Goal: Task Accomplishment & Management: Use online tool/utility

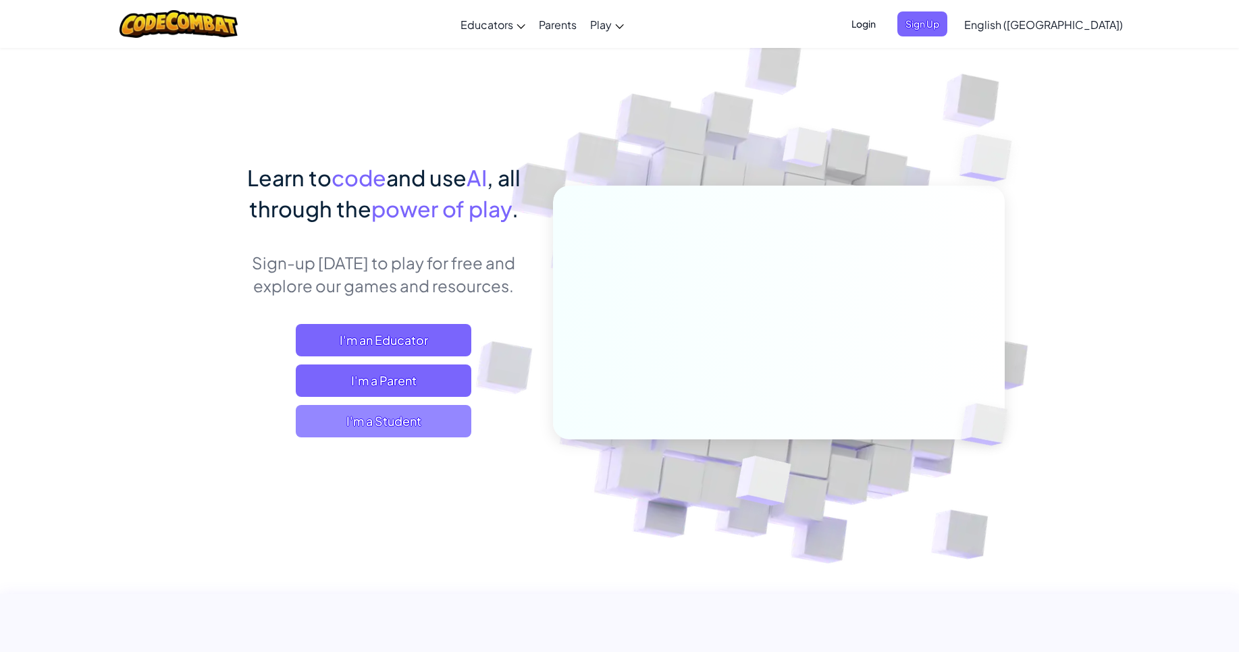
click at [435, 429] on span "I'm a Student" at bounding box center [384, 421] width 176 height 32
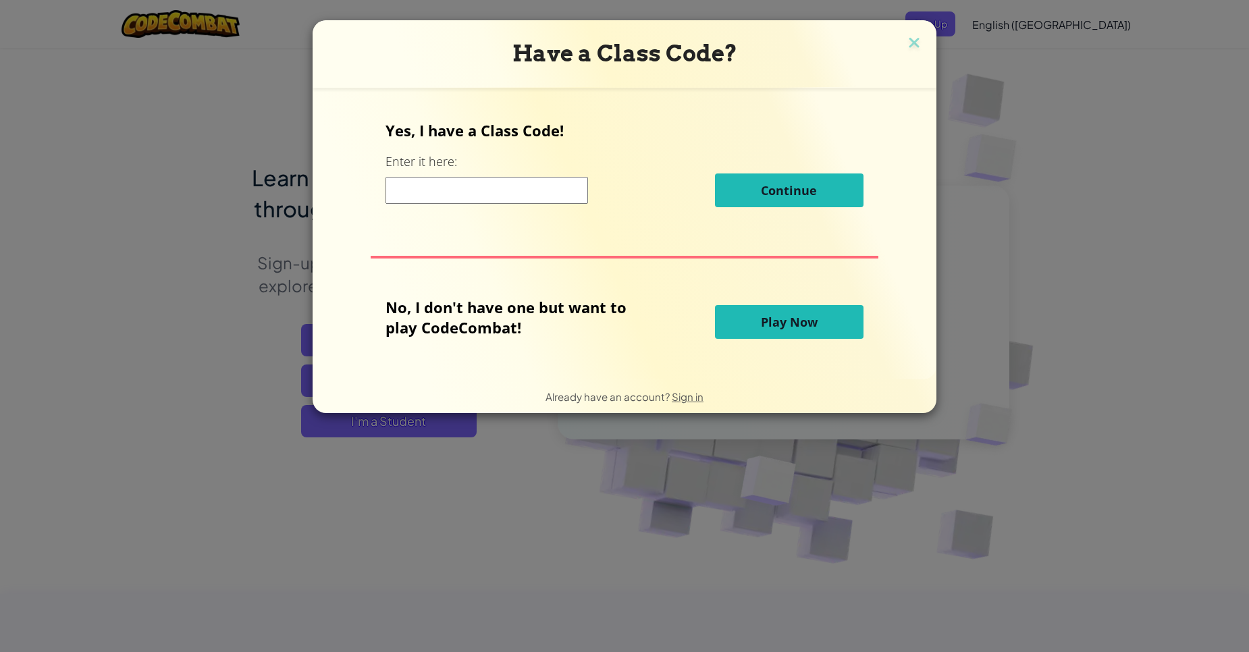
click at [804, 327] on span "Play Now" at bounding box center [789, 322] width 57 height 16
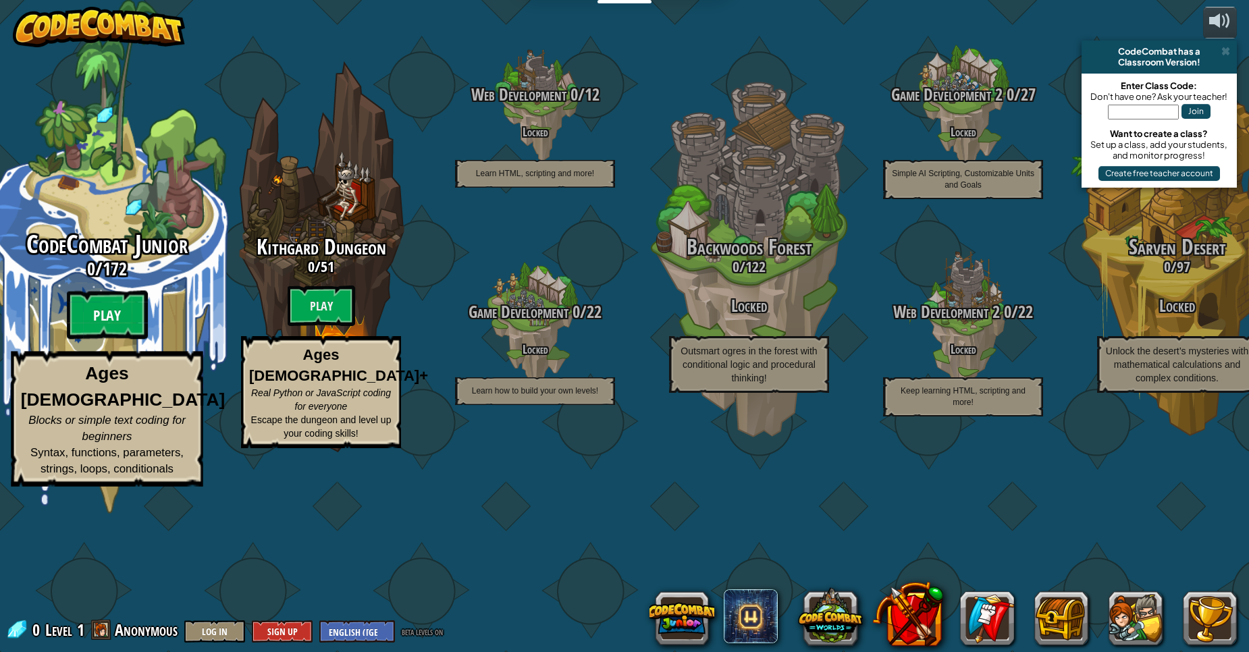
click at [109, 340] on btn "Play" at bounding box center [107, 315] width 81 height 49
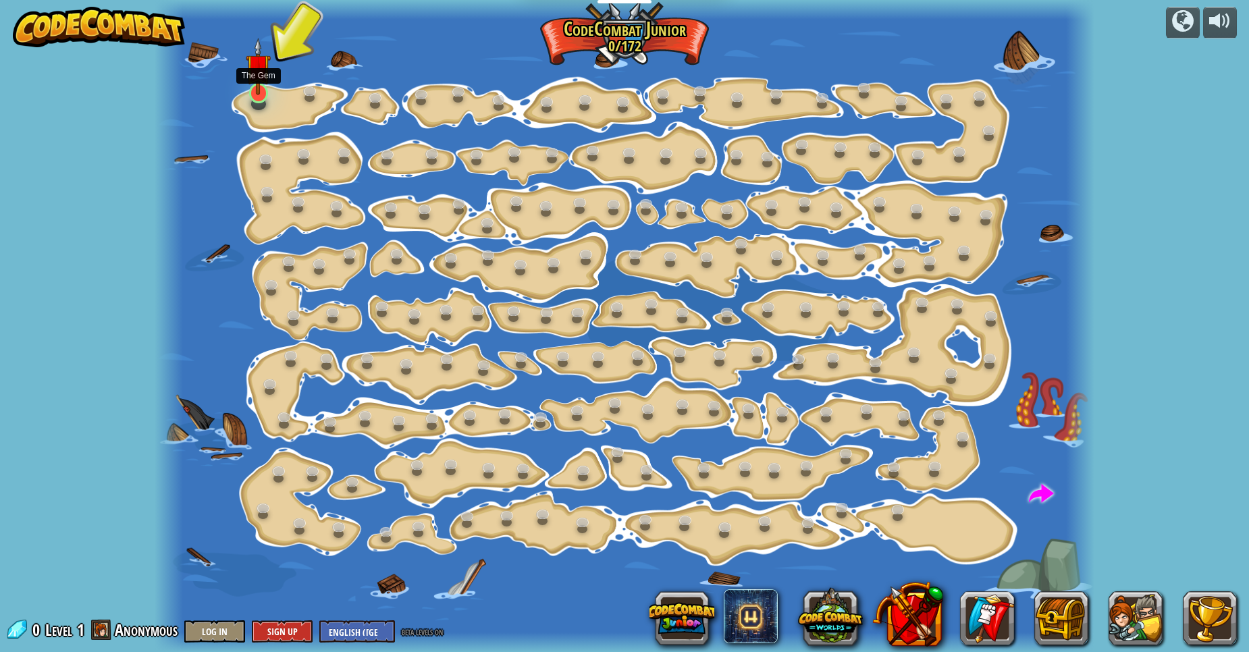
click at [264, 84] on img at bounding box center [258, 66] width 25 height 57
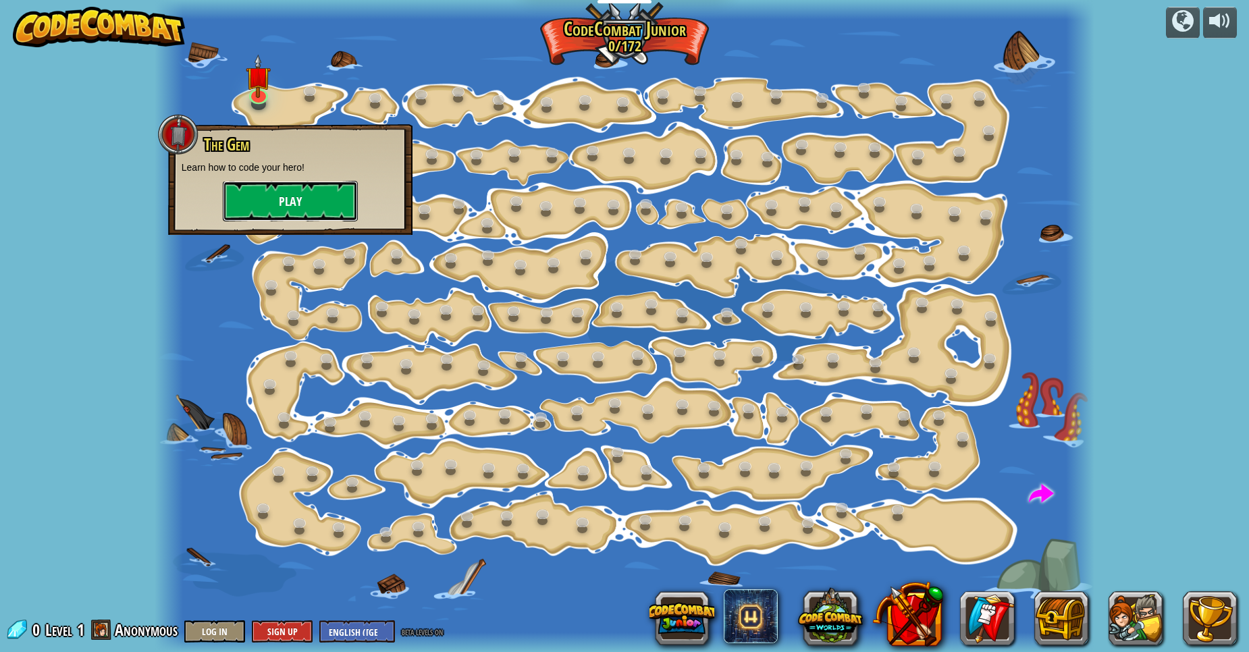
click at [307, 192] on button "Play" at bounding box center [290, 201] width 135 height 41
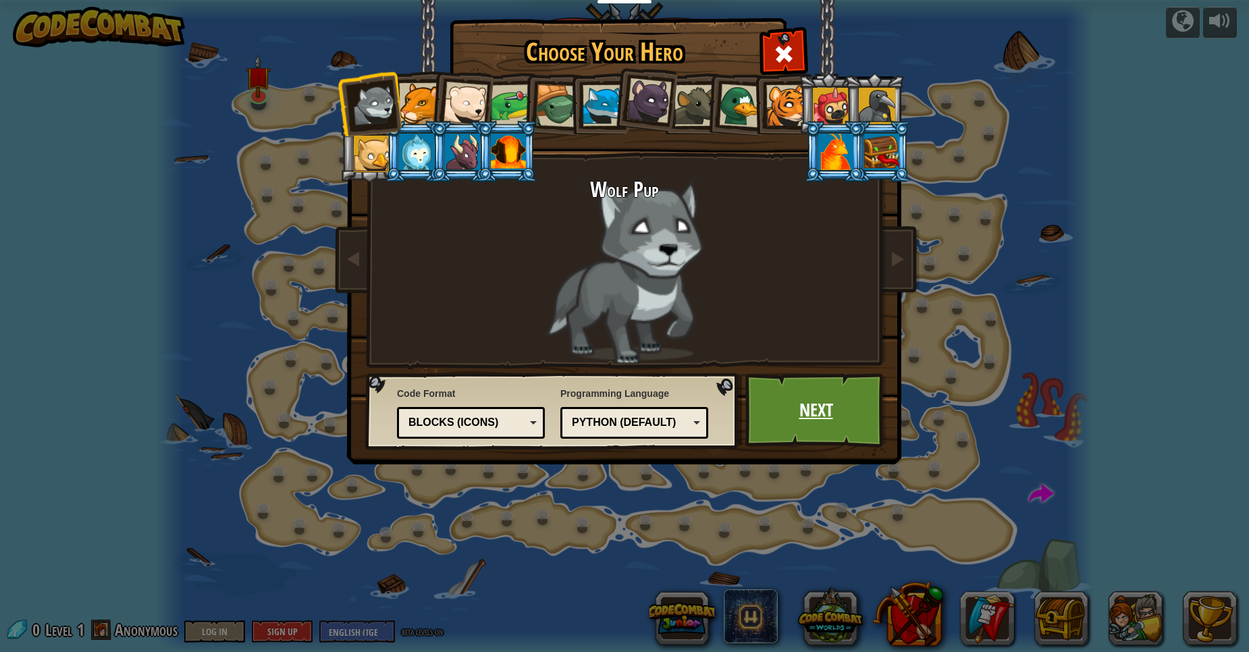
click at [826, 426] on link "Next" at bounding box center [815, 410] width 141 height 74
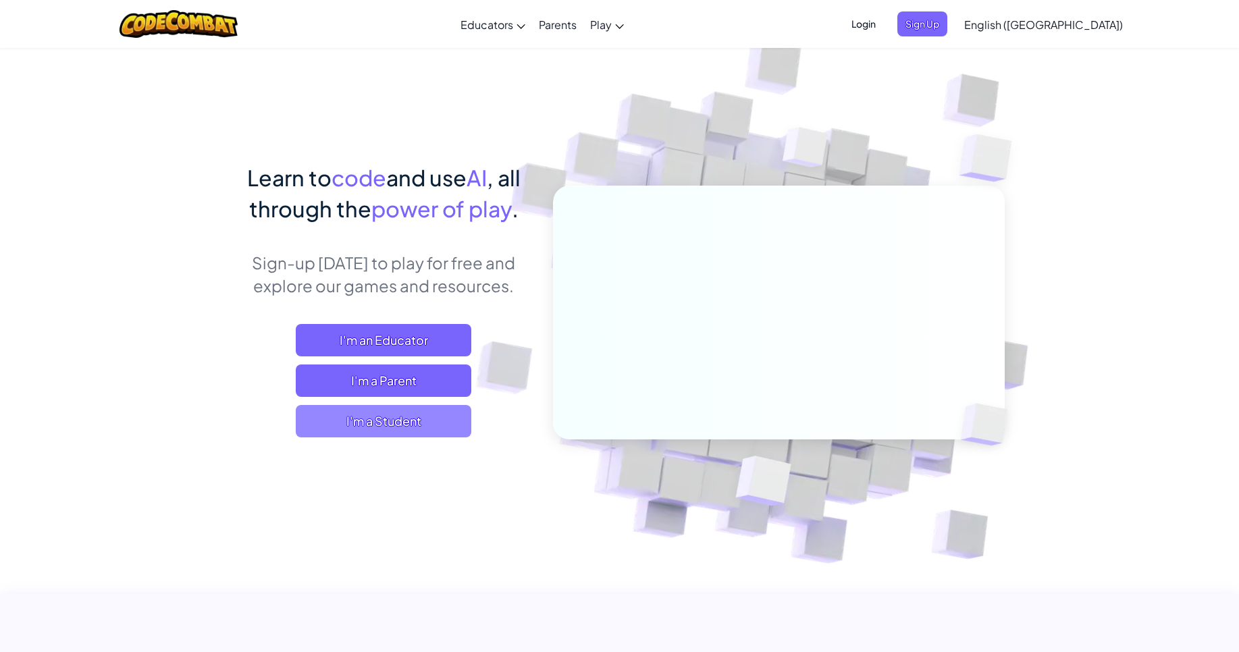
click at [444, 428] on span "I'm a Student" at bounding box center [384, 421] width 176 height 32
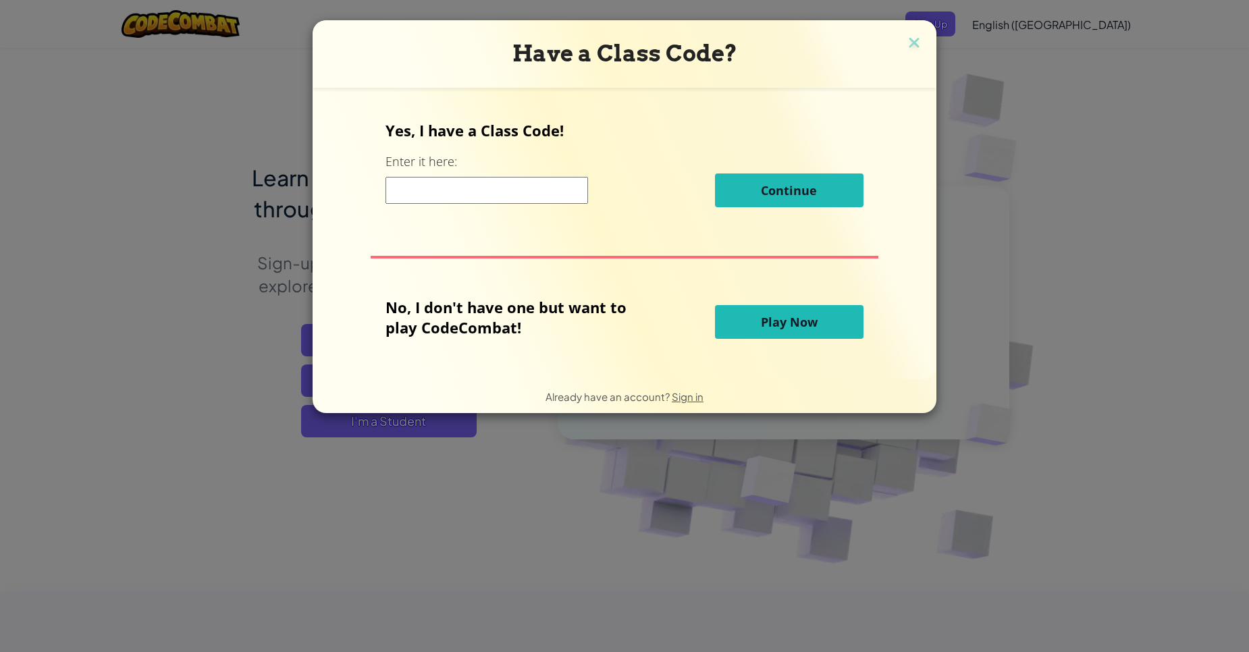
click at [761, 329] on span "Play Now" at bounding box center [789, 322] width 57 height 16
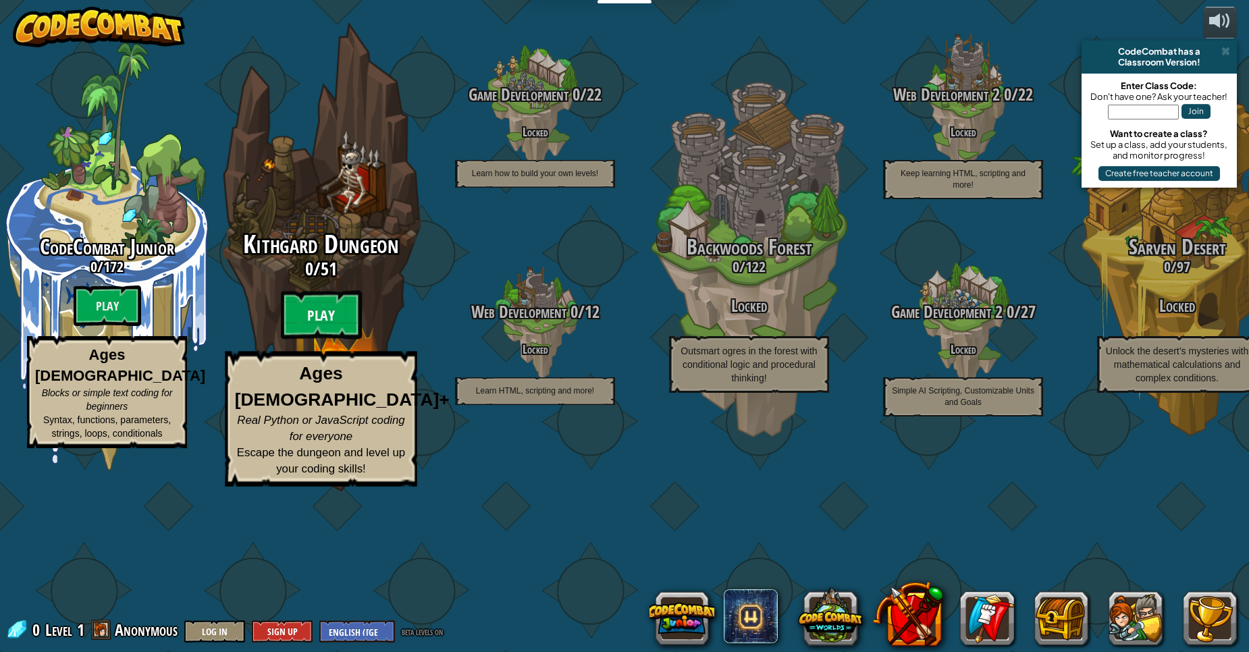
click at [355, 340] on btn "Play" at bounding box center [321, 315] width 81 height 49
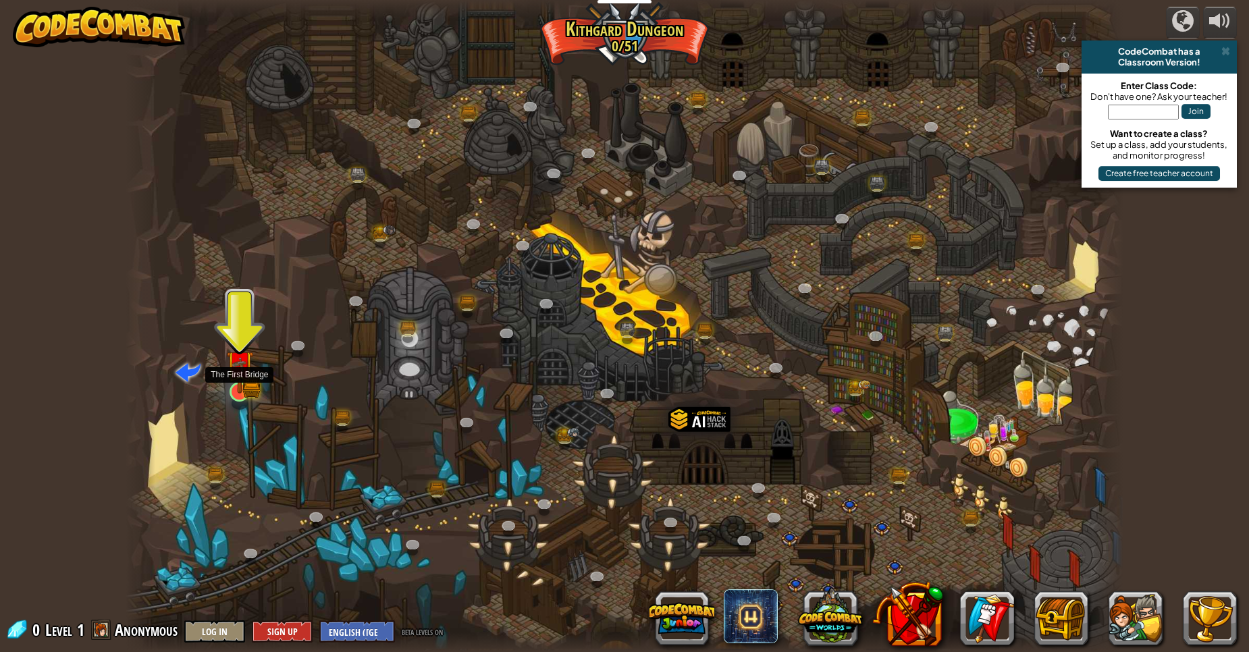
click at [257, 386] on img at bounding box center [251, 389] width 18 height 20
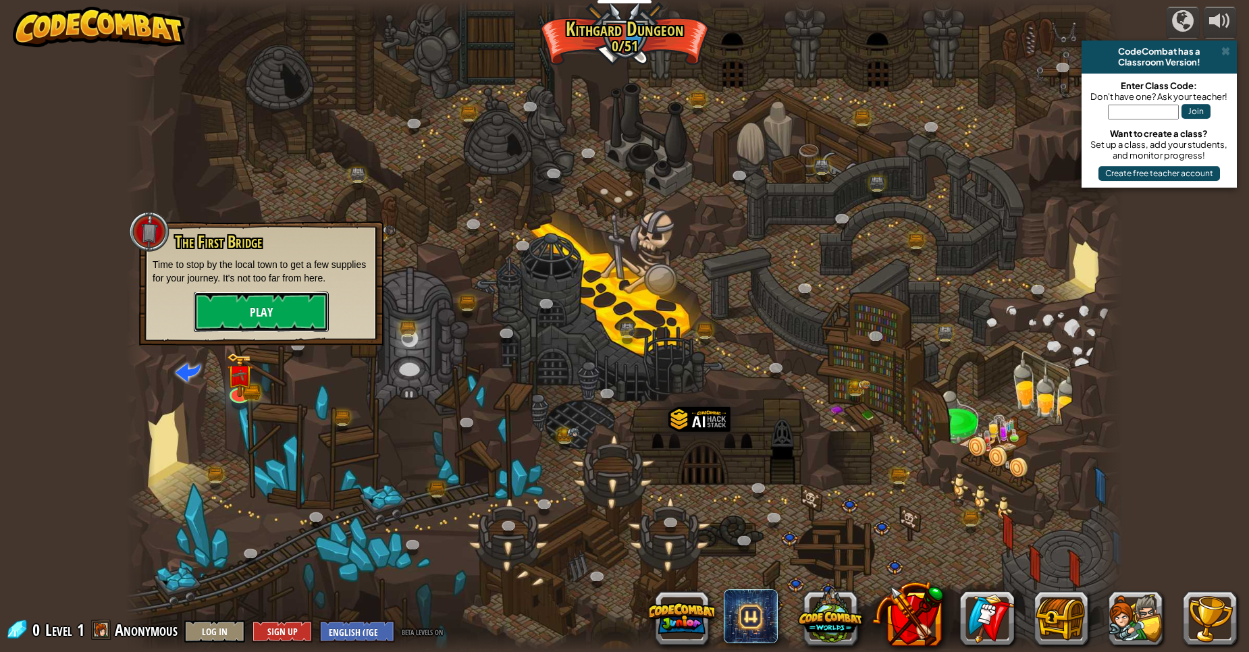
click at [261, 329] on button "Play" at bounding box center [261, 312] width 135 height 41
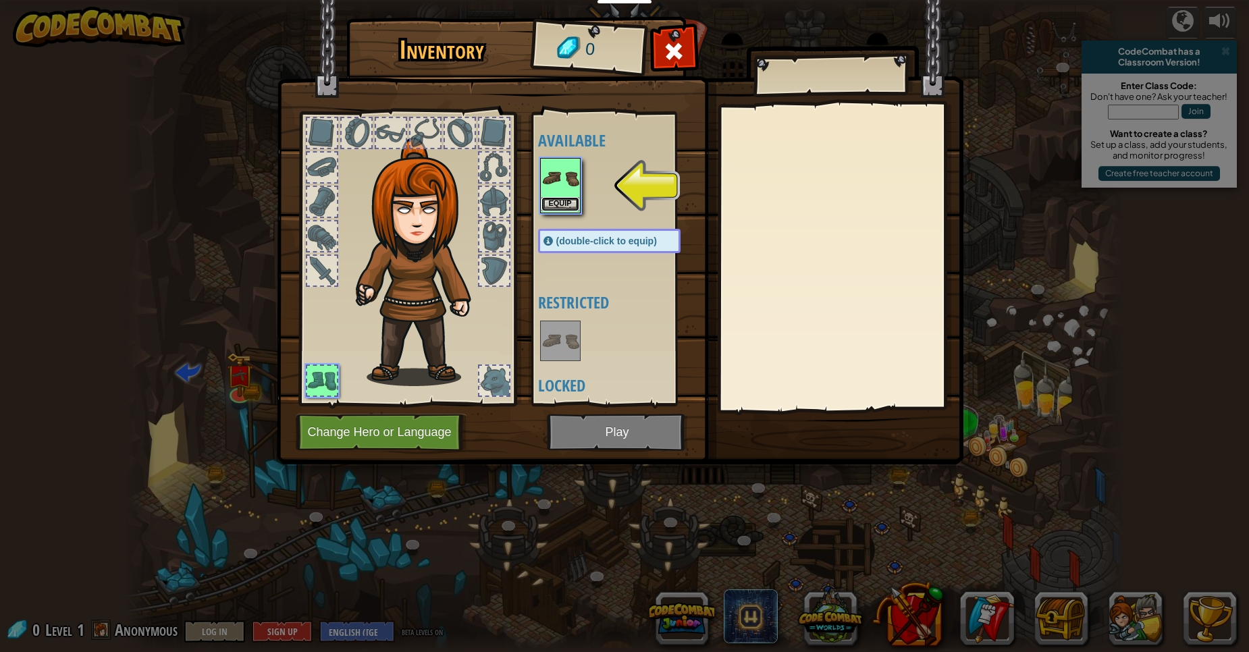
click at [552, 200] on button "Equip" at bounding box center [560, 204] width 38 height 14
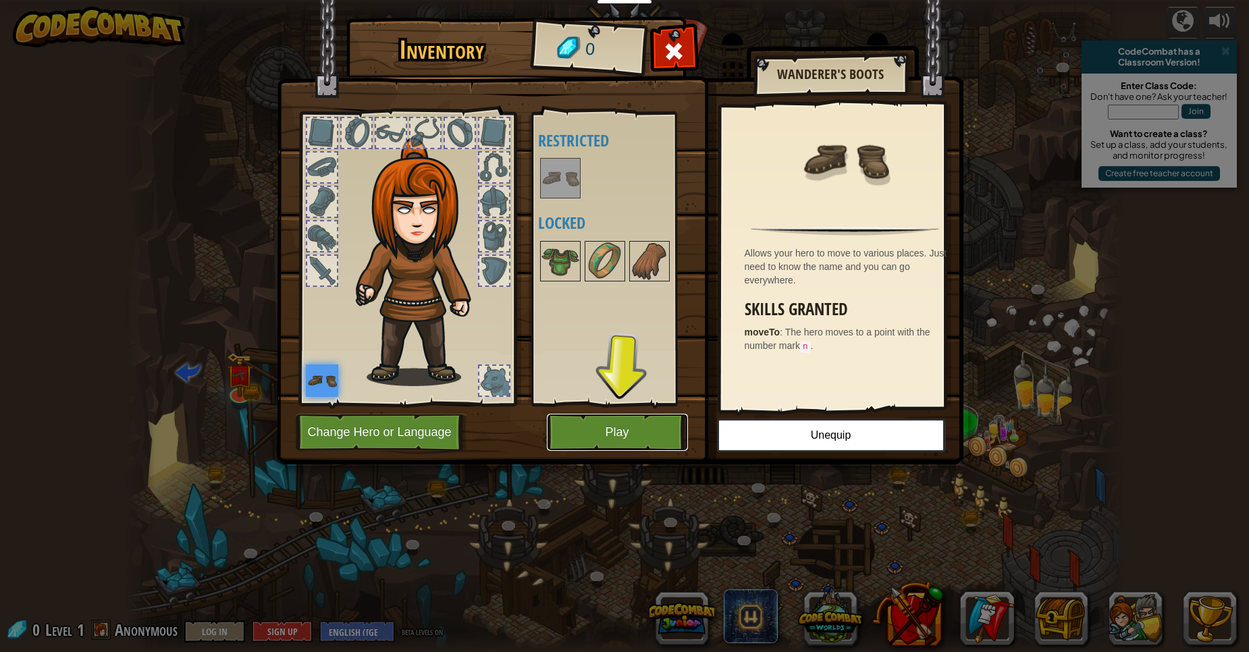
click at [650, 432] on button "Play" at bounding box center [617, 432] width 141 height 37
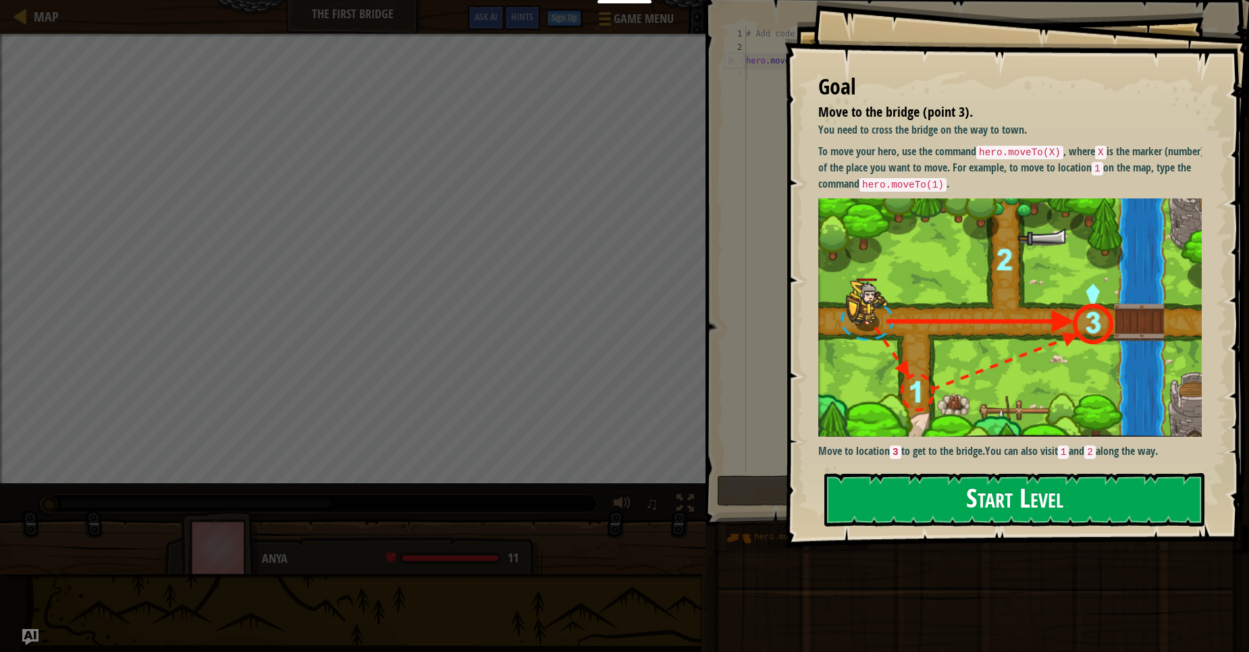
click at [909, 521] on button "Start Level" at bounding box center [1014, 499] width 380 height 53
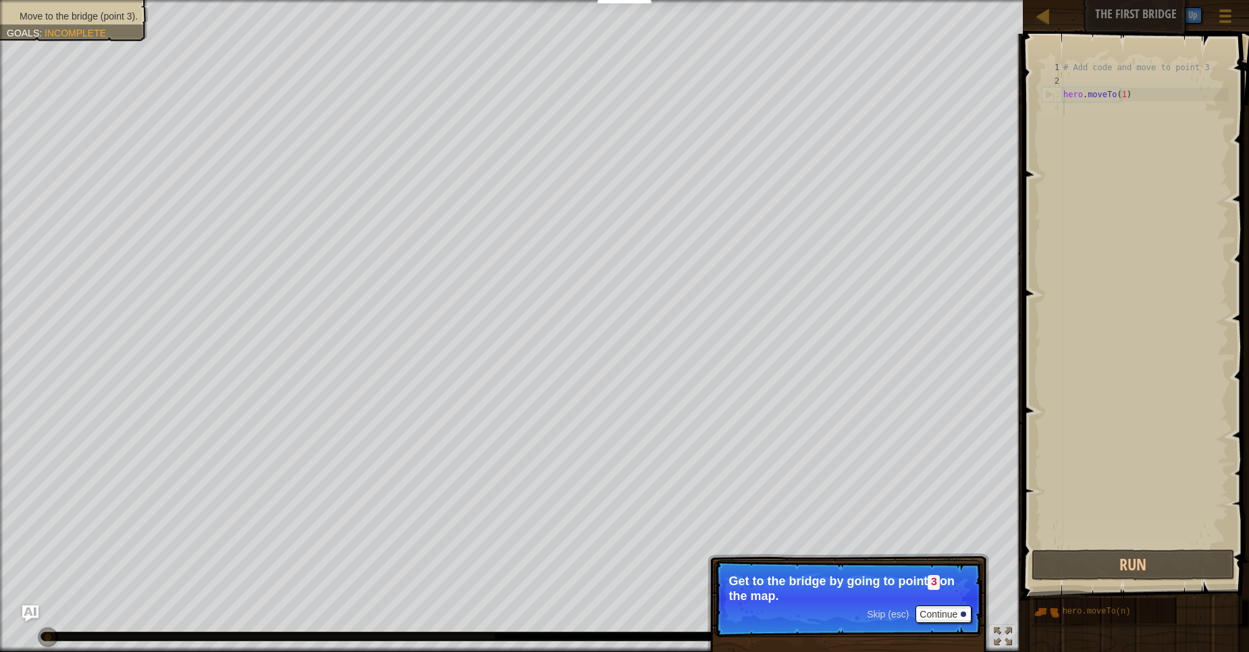
click at [949, 598] on p "Get to the bridge by going to point 3 on the map." at bounding box center [848, 589] width 240 height 28
click at [961, 629] on p "Skip (esc) Continue Get to the bridge by going to point 3 on the map." at bounding box center [848, 598] width 268 height 77
click at [954, 615] on button "Continue" at bounding box center [944, 615] width 56 height 18
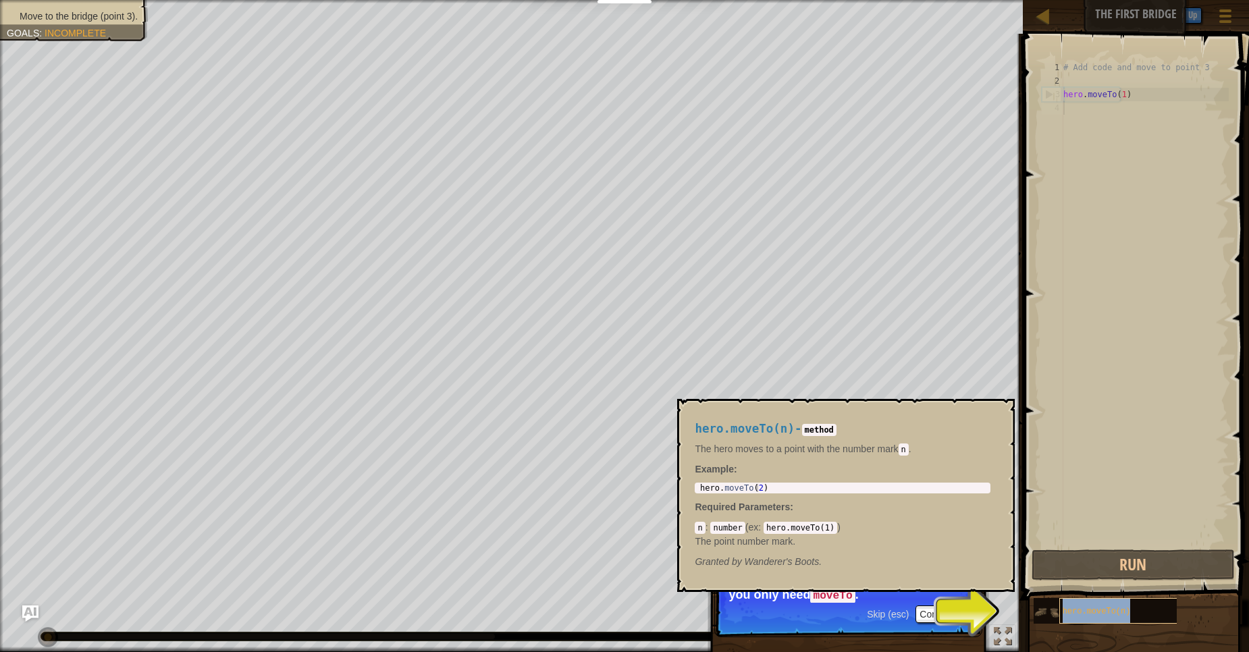
click at [1094, 610] on span "hero.moveTo(n)" at bounding box center [1097, 611] width 68 height 9
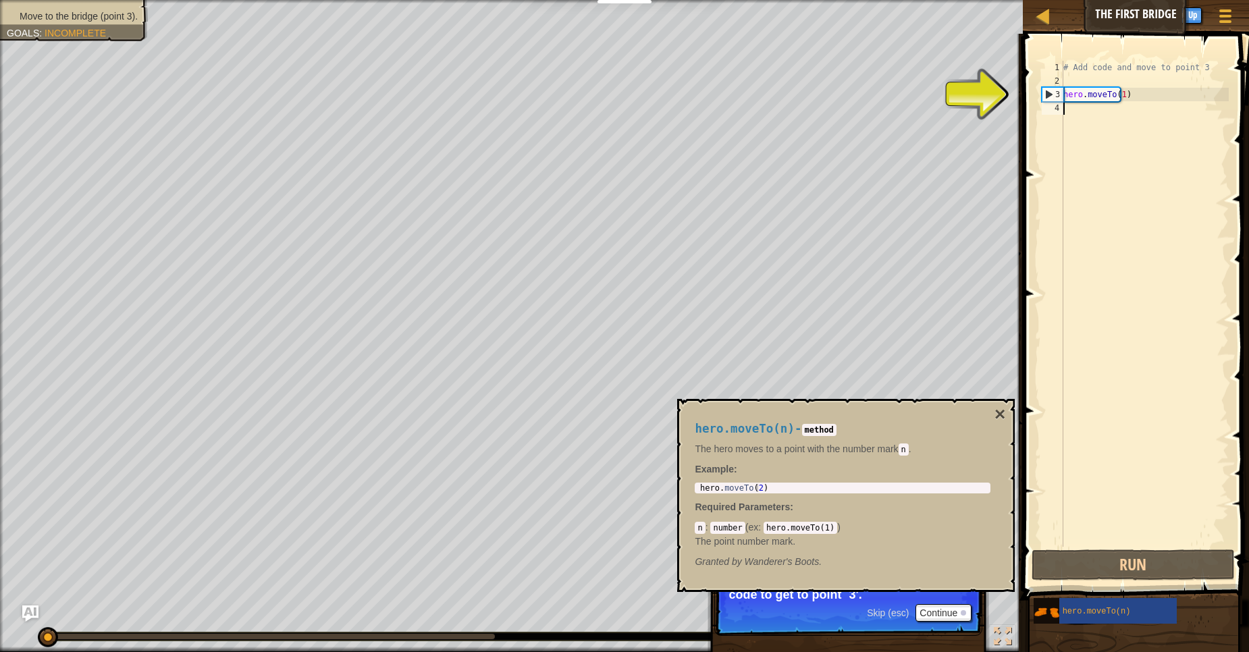
click at [1080, 109] on div "# Add code and move to point 3 hero . moveTo ( 1 )" at bounding box center [1145, 317] width 168 height 513
click at [1117, 86] on div "# Add code and move to point 3 hero . moveTo ( 1 )" at bounding box center [1145, 317] width 168 height 513
click at [1117, 101] on div "# Add code and move to point 3 hero . moveTo ( 1 )" at bounding box center [1145, 317] width 168 height 513
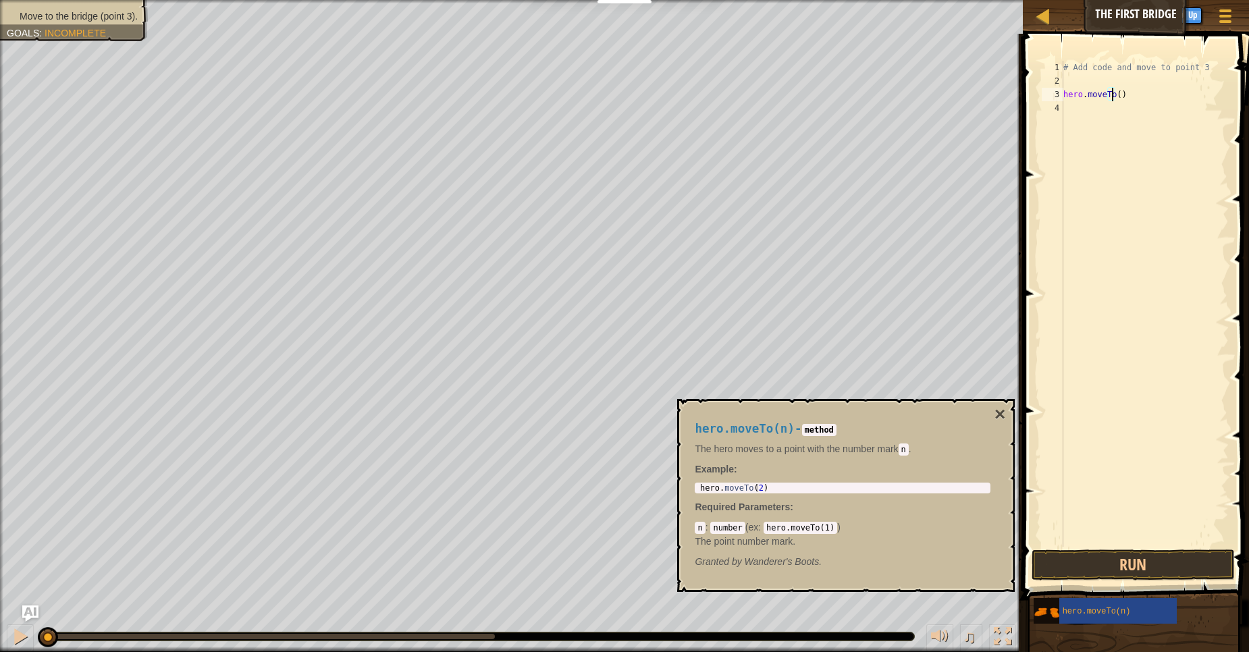
scroll to position [6, 4]
type textarea "hero.moveTo(n)"
click at [1109, 566] on button "Run" at bounding box center [1133, 565] width 203 height 31
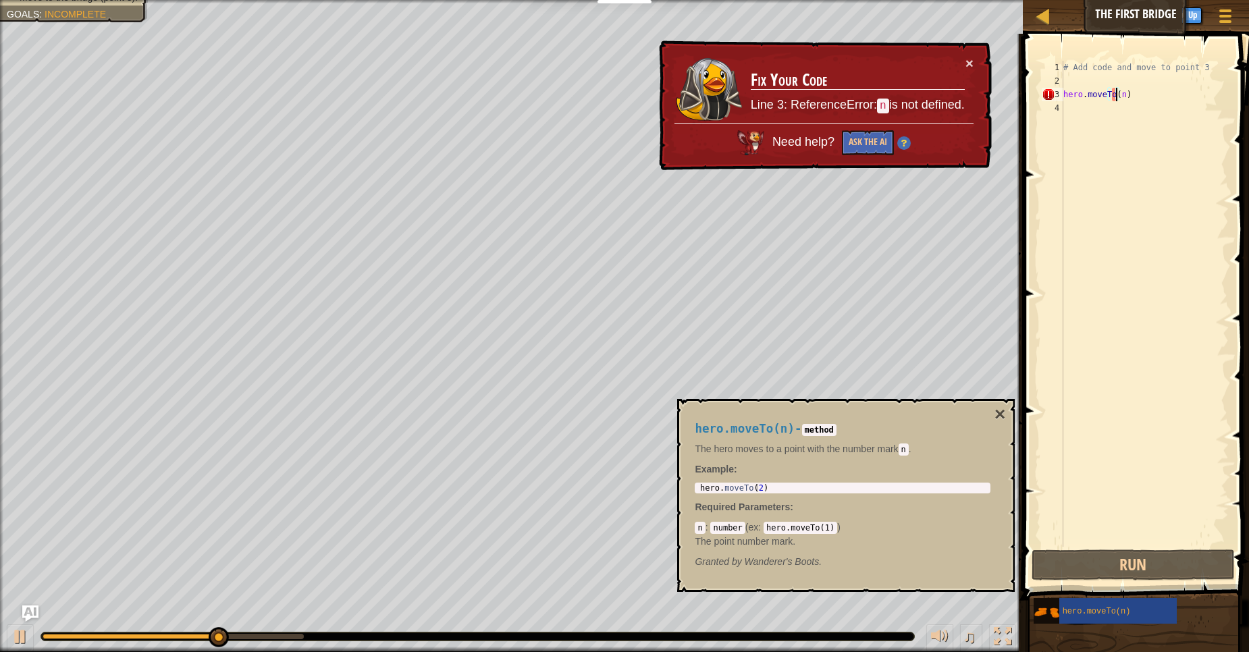
click at [1074, 76] on div "# Add code and move to point 3 hero . moveTo ( n )" at bounding box center [1145, 317] width 168 height 513
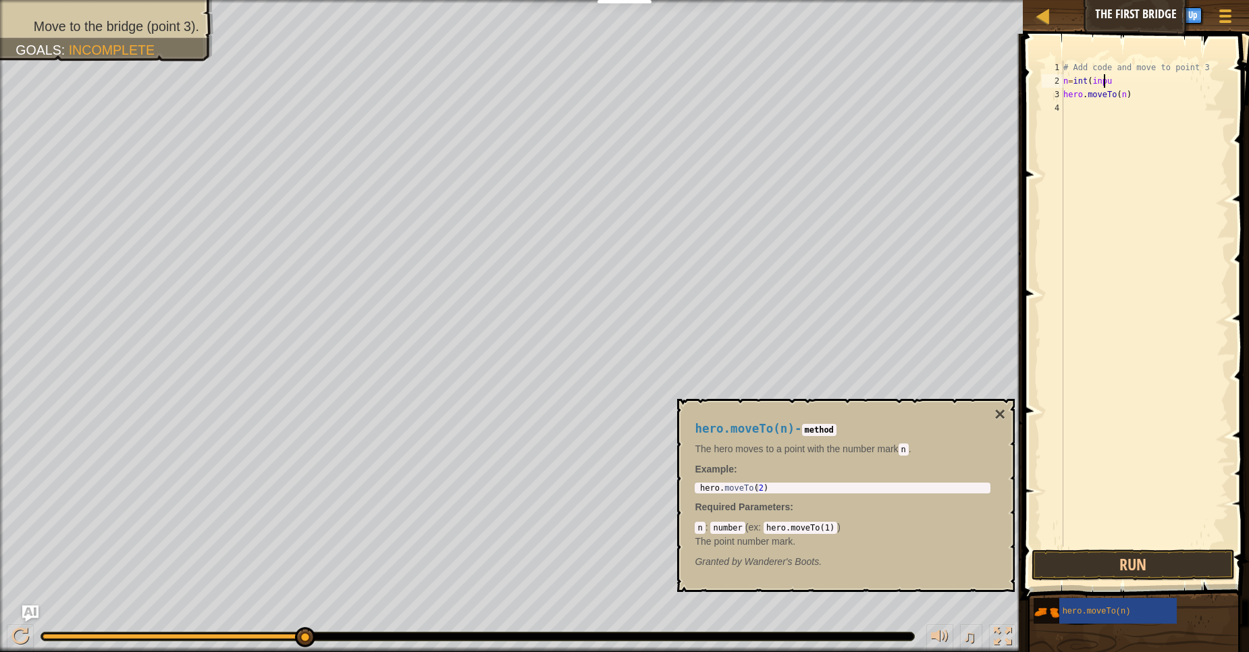
scroll to position [6, 3]
click at [1194, 569] on button "Run" at bounding box center [1133, 565] width 203 height 31
type textarea "n"
click at [1116, 78] on div "# Add code and move to point 3 hero . moveTo ( n )" at bounding box center [1145, 317] width 168 height 513
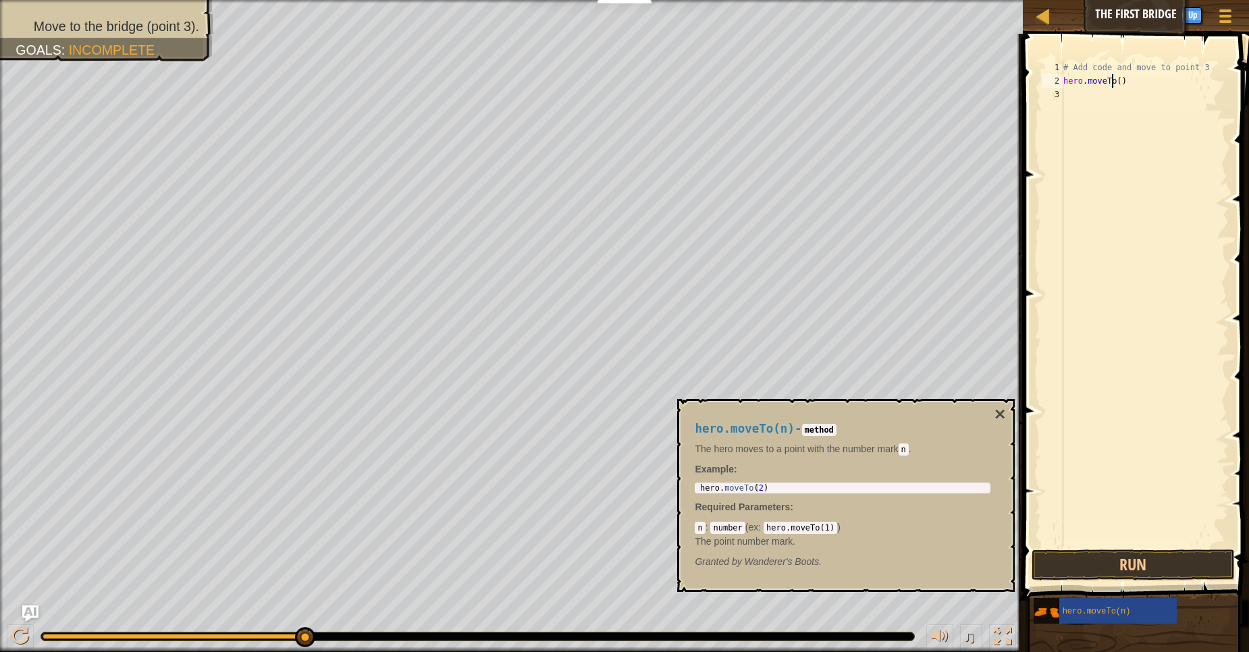
scroll to position [6, 4]
type textarea "hero.moveTo(3)"
click at [1171, 560] on button "Run" at bounding box center [1133, 565] width 203 height 31
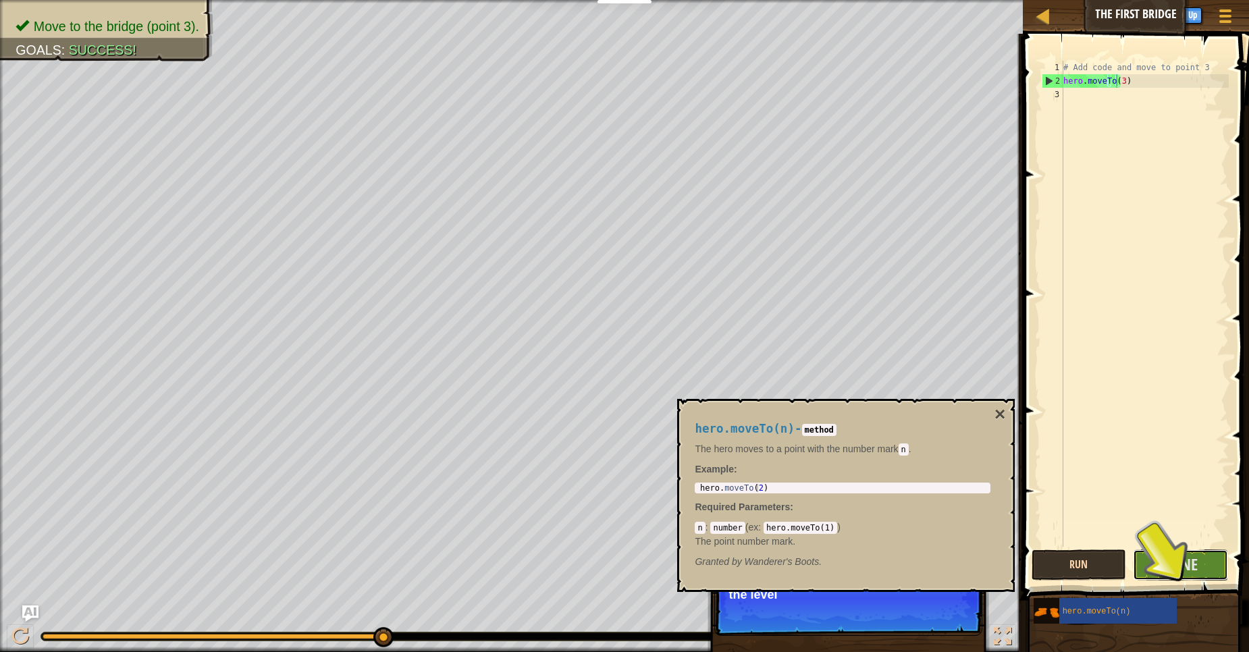
click at [1171, 560] on span "Done" at bounding box center [1180, 565] width 35 height 22
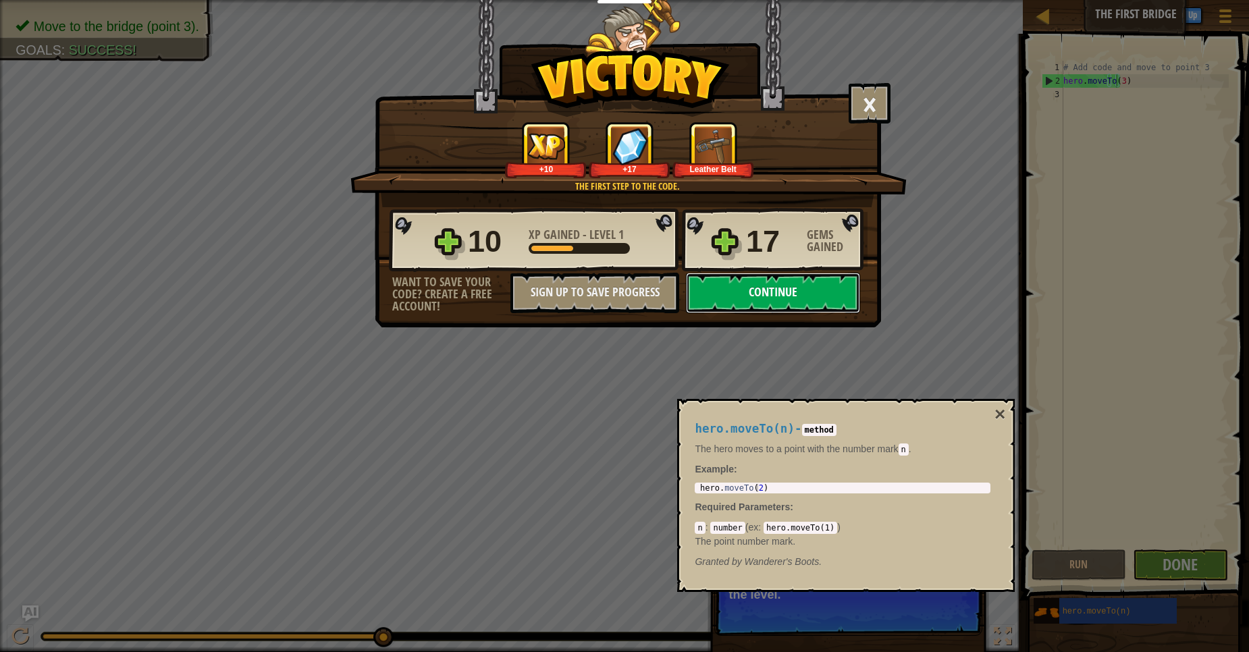
click at [808, 296] on button "Continue" at bounding box center [773, 293] width 174 height 41
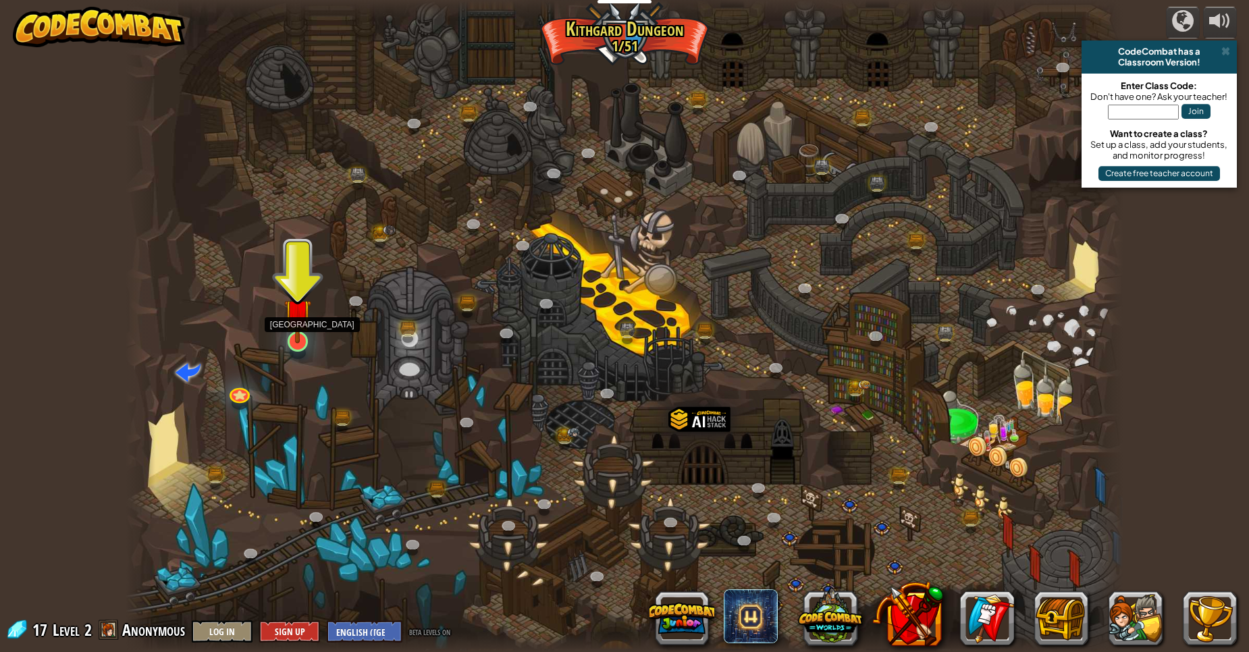
click at [304, 342] on img at bounding box center [297, 313] width 27 height 62
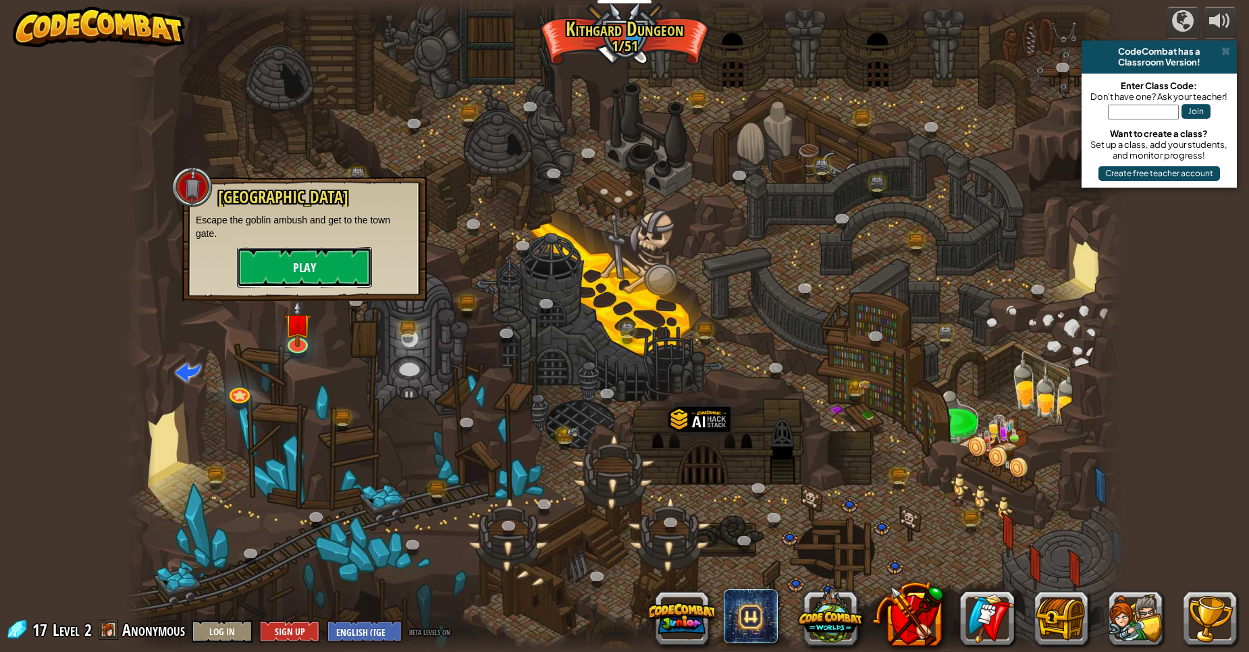
click at [328, 272] on button "Play" at bounding box center [304, 267] width 135 height 41
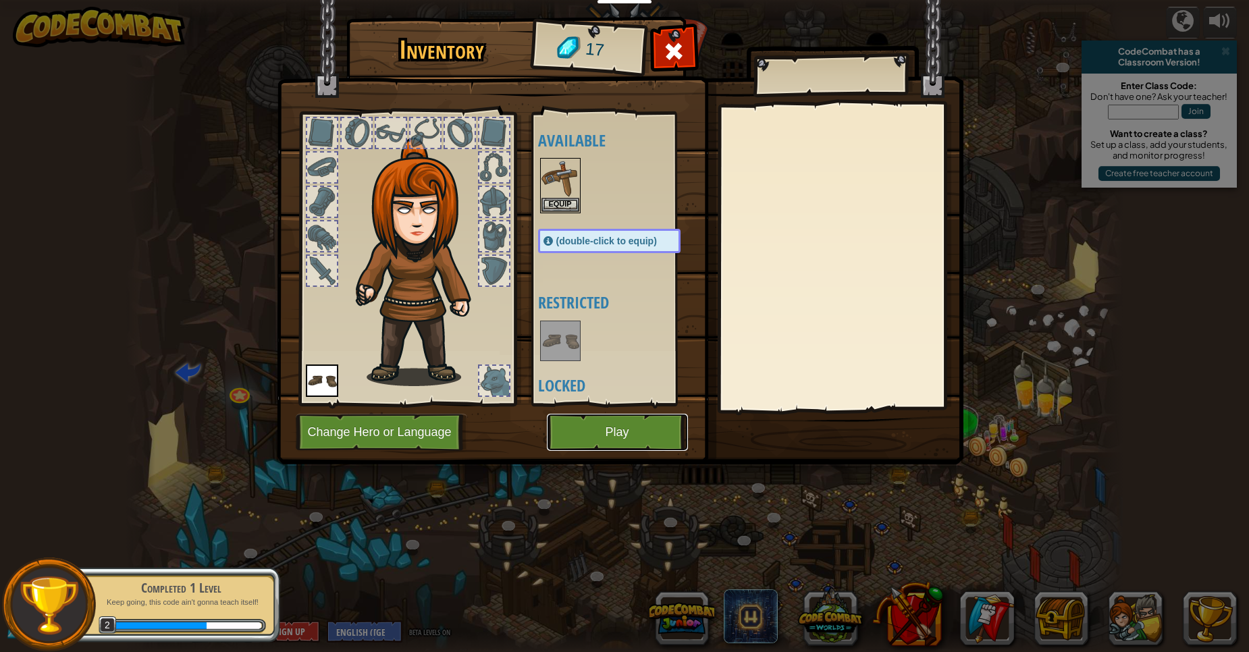
click at [636, 434] on button "Play" at bounding box center [617, 432] width 141 height 37
